Goal: Information Seeking & Learning: Find specific fact

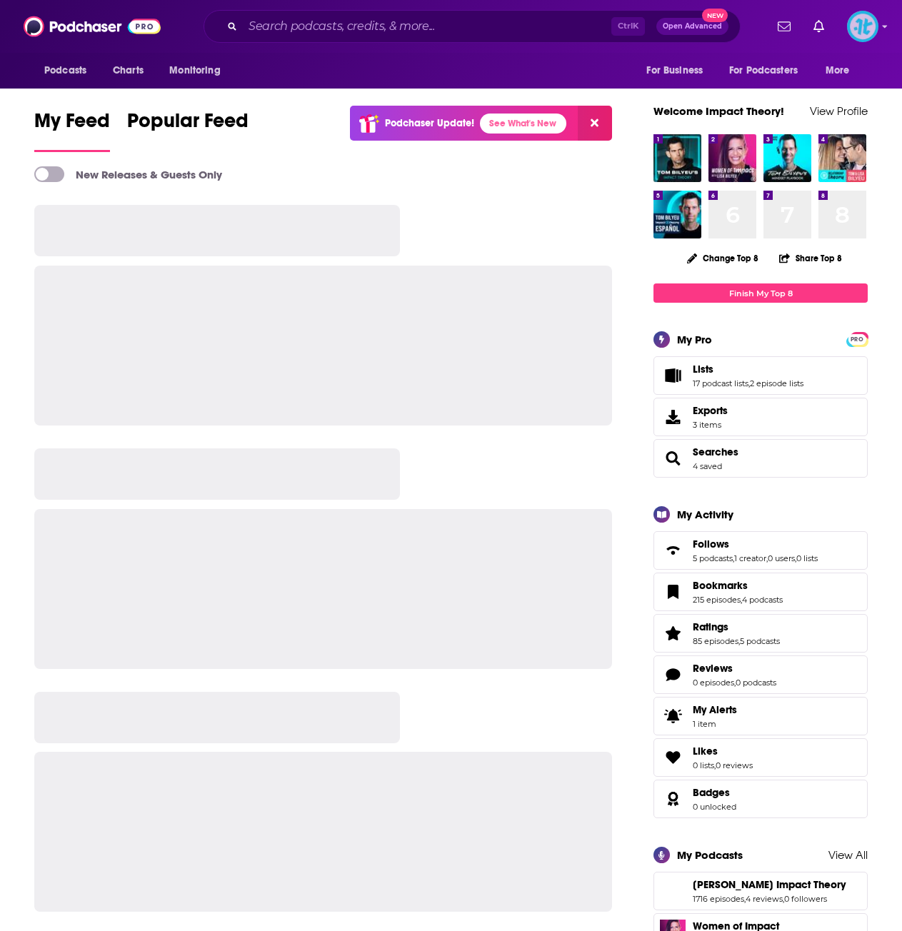
click at [870, 20] on img "Logged in as ImpactTheory" at bounding box center [862, 26] width 31 height 31
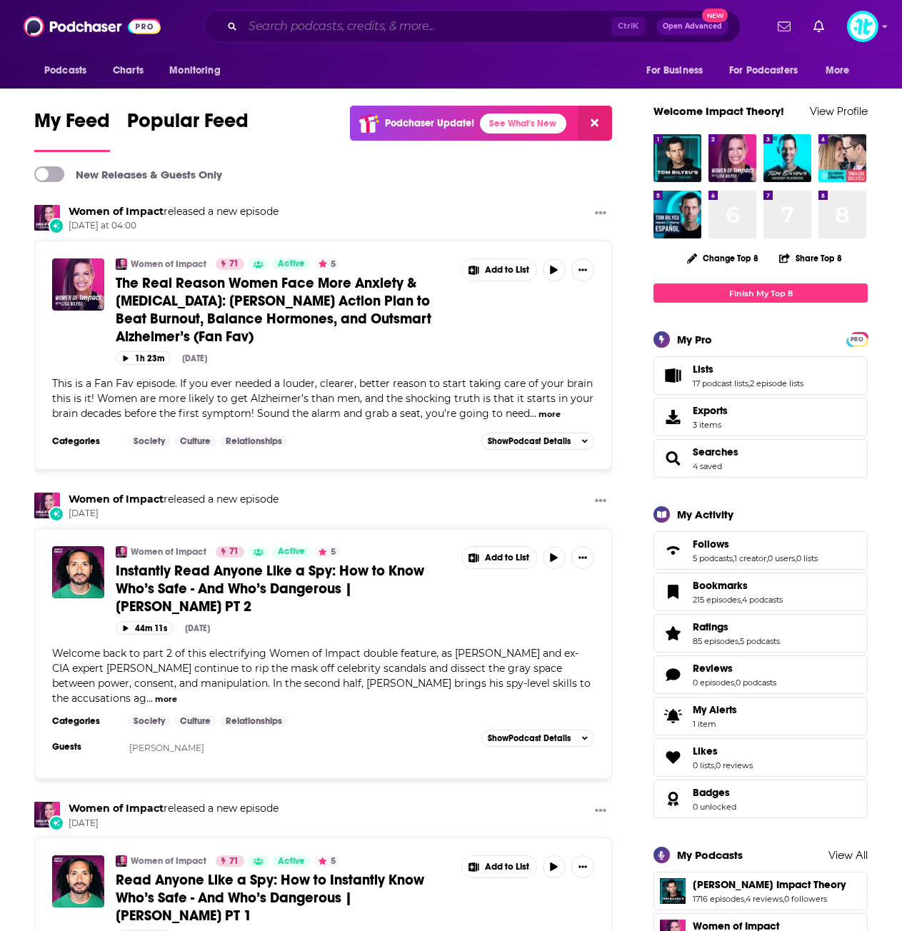
click at [417, 18] on input "Search podcasts, credits, & more..." at bounding box center [427, 26] width 369 height 23
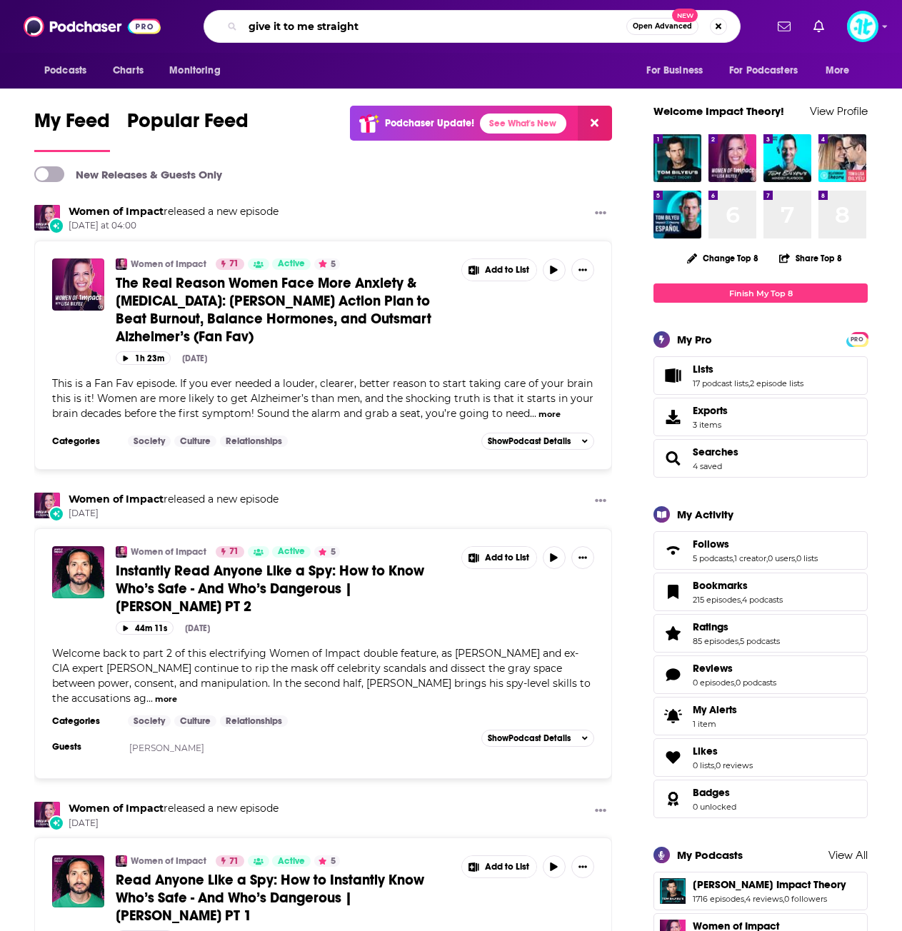
type input "give it to me straight"
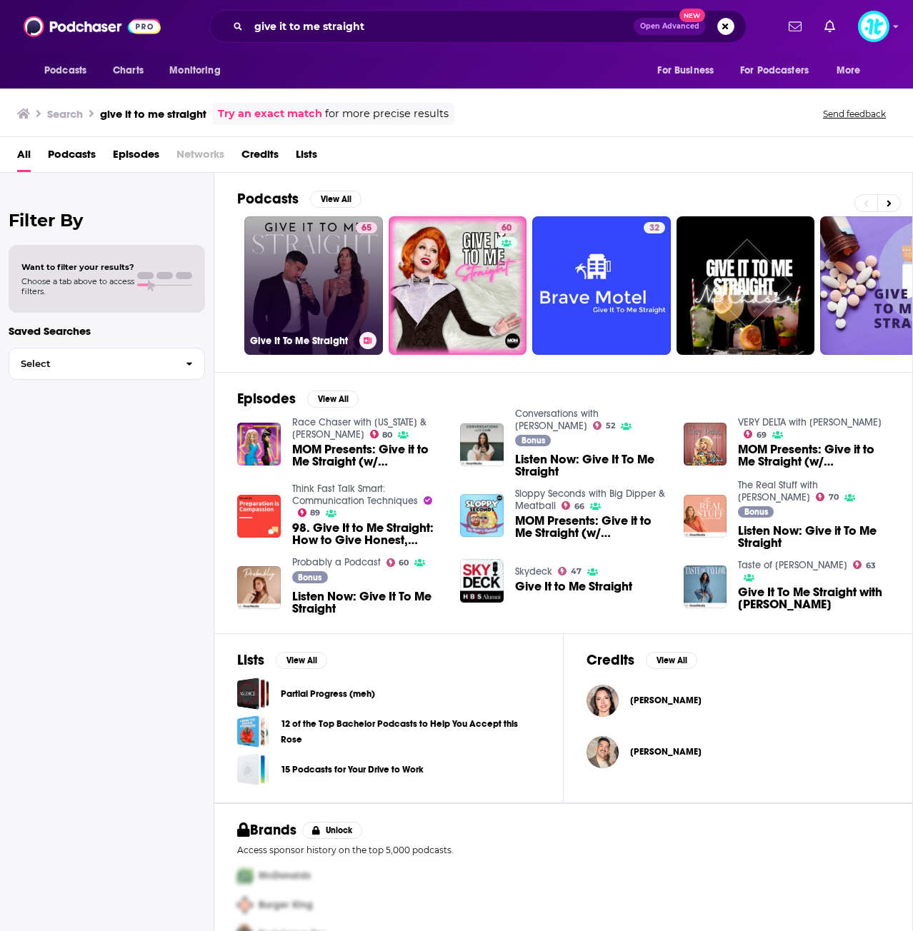
click at [308, 277] on link "65 Give It To Me Straight" at bounding box center [313, 285] width 139 height 139
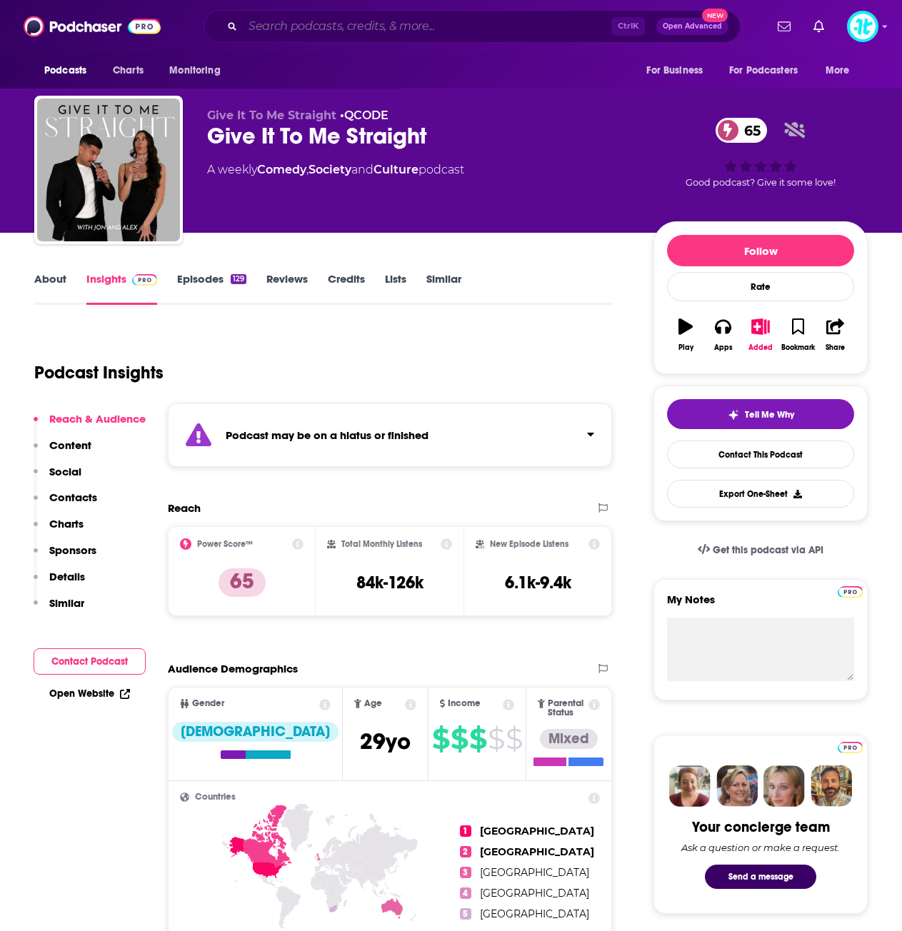
click at [458, 26] on input "Search podcasts, credits, & more..." at bounding box center [427, 26] width 369 height 23
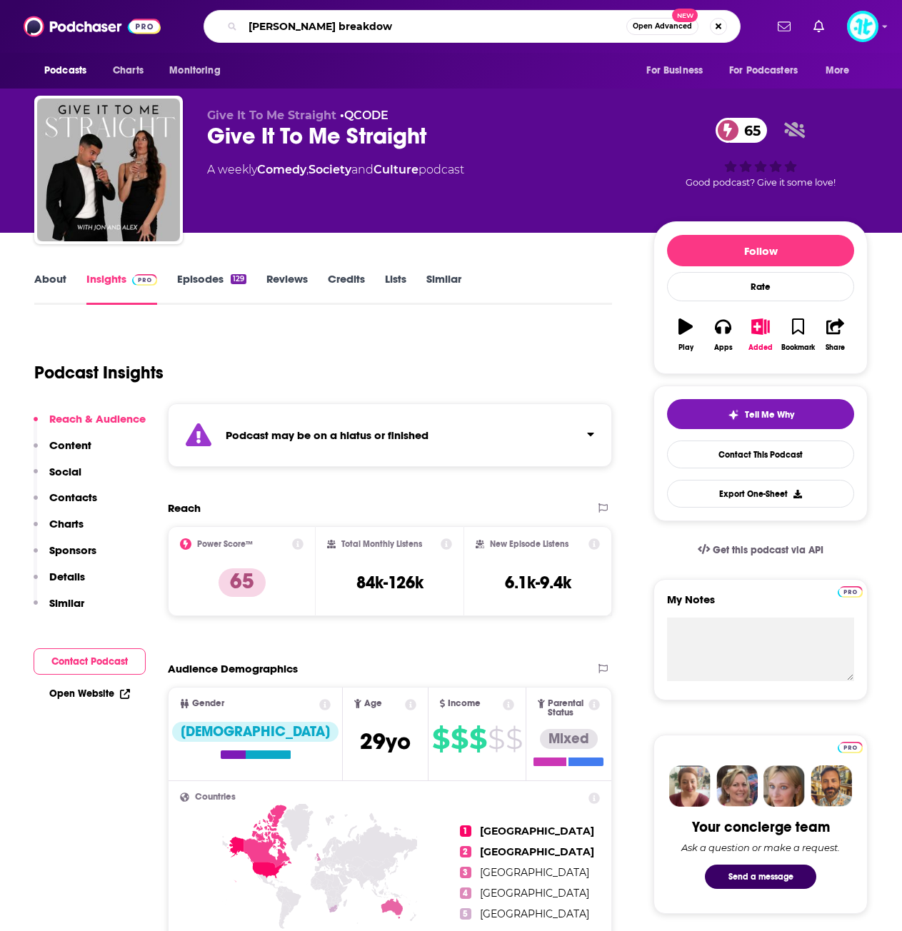
type input "[PERSON_NAME] breakdown"
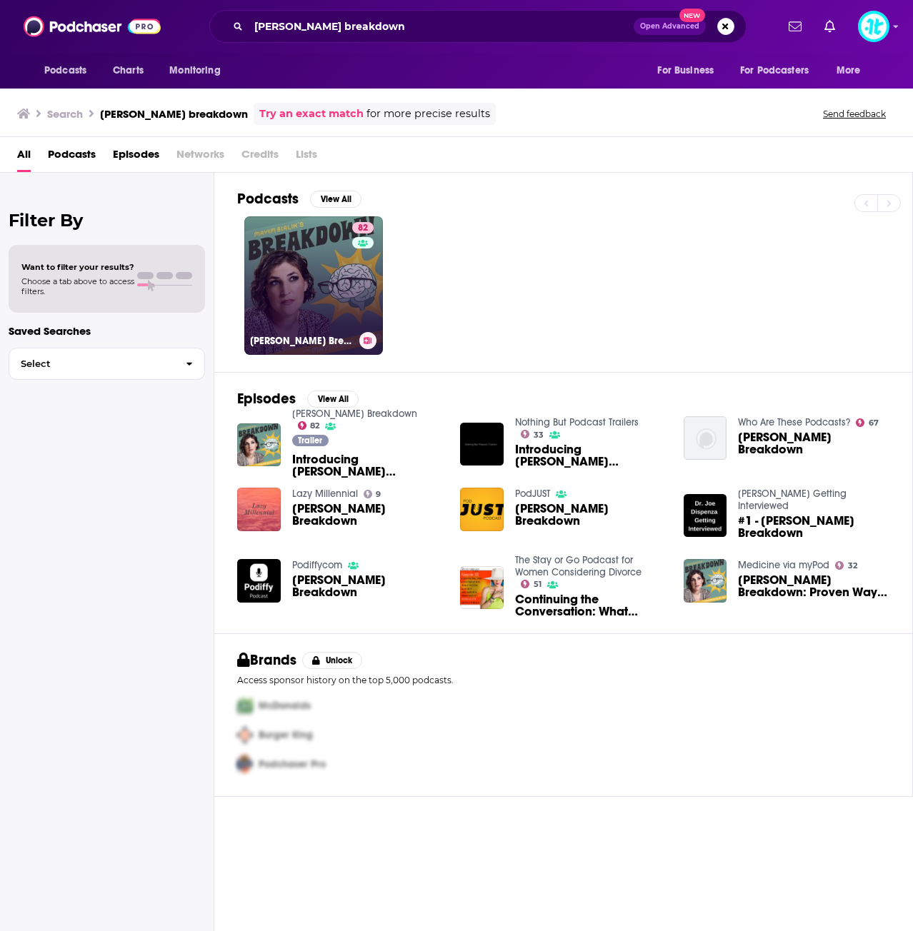
click at [312, 293] on link "82 [PERSON_NAME] Breakdown" at bounding box center [313, 285] width 139 height 139
